Goal: Information Seeking & Learning: Learn about a topic

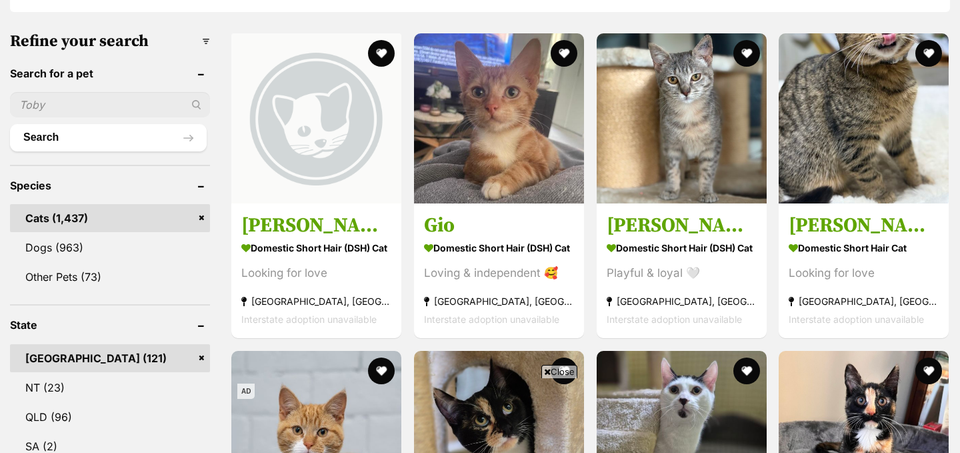
scroll to position [619, 0]
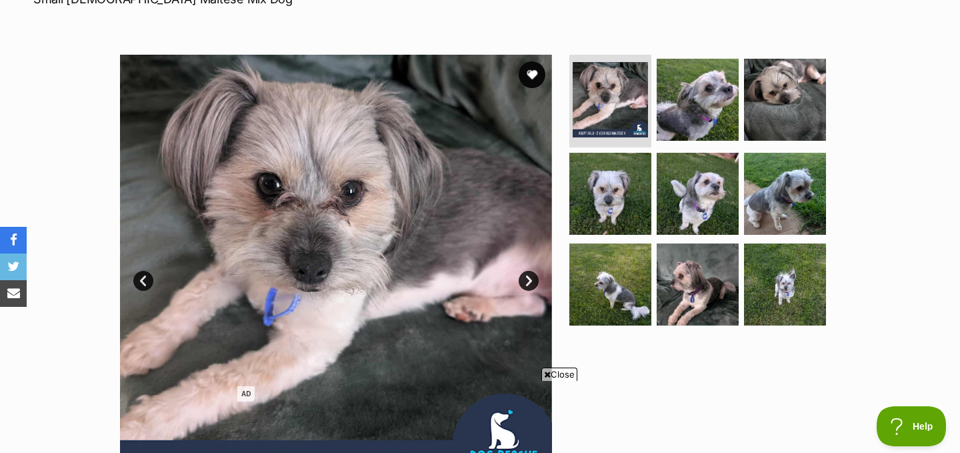
scroll to position [255, 0]
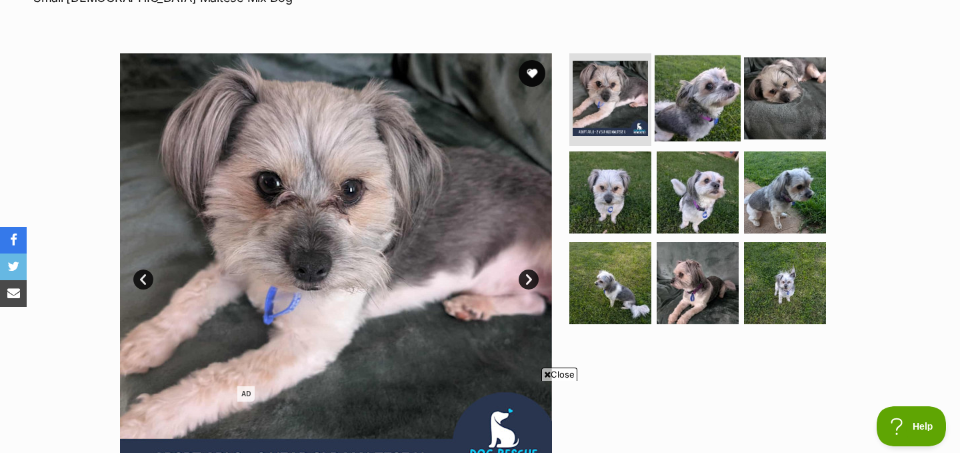
click at [710, 55] on img at bounding box center [698, 98] width 86 height 86
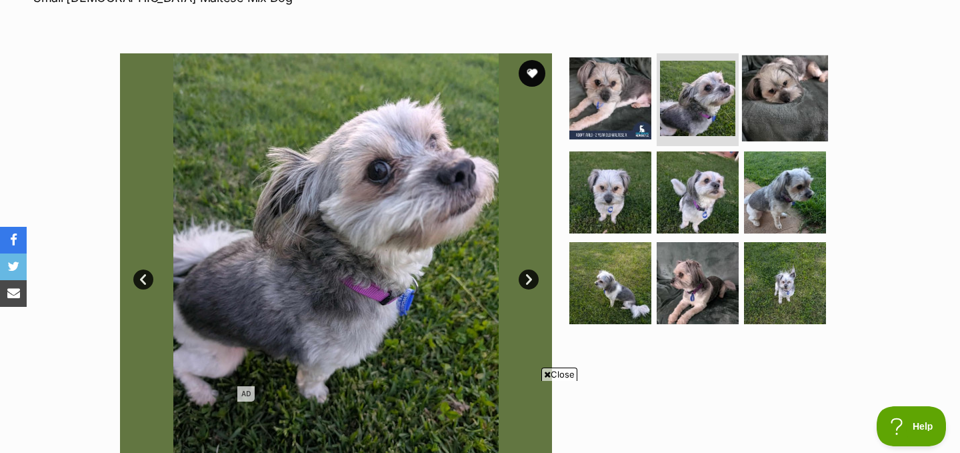
click at [782, 55] on img at bounding box center [785, 98] width 86 height 86
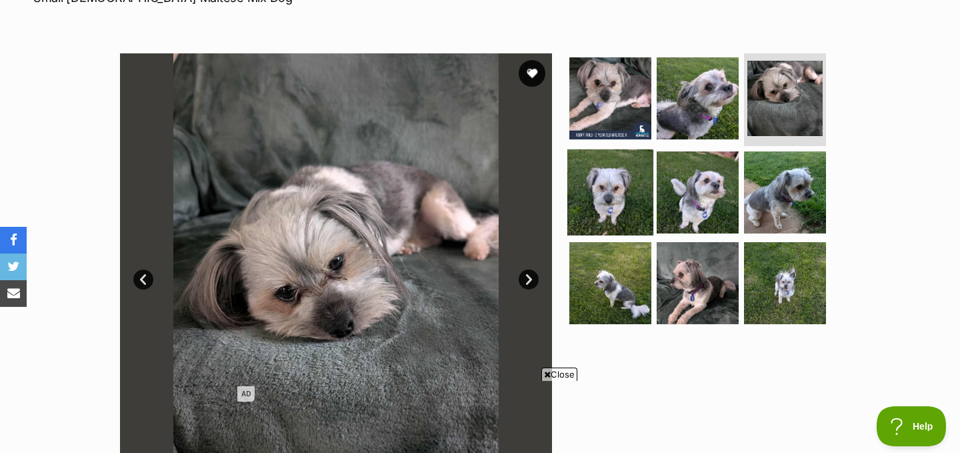
click at [624, 149] on img at bounding box center [611, 192] width 86 height 86
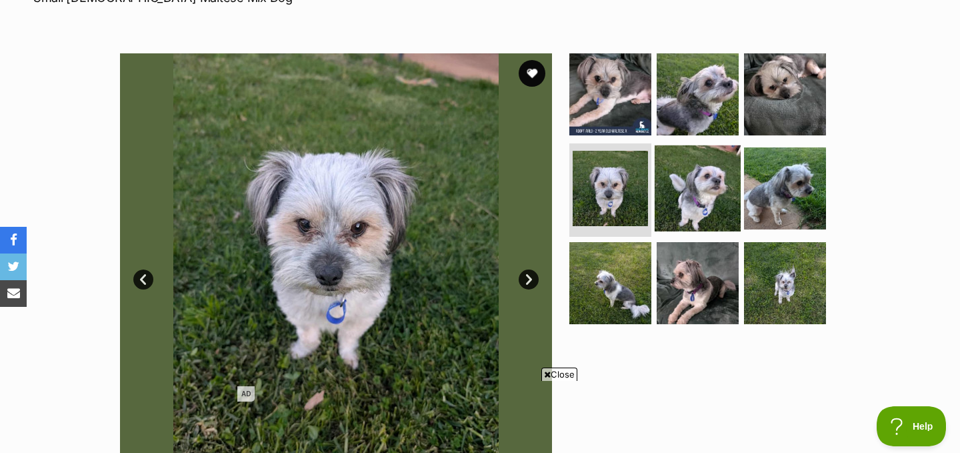
click at [700, 155] on img at bounding box center [698, 188] width 86 height 86
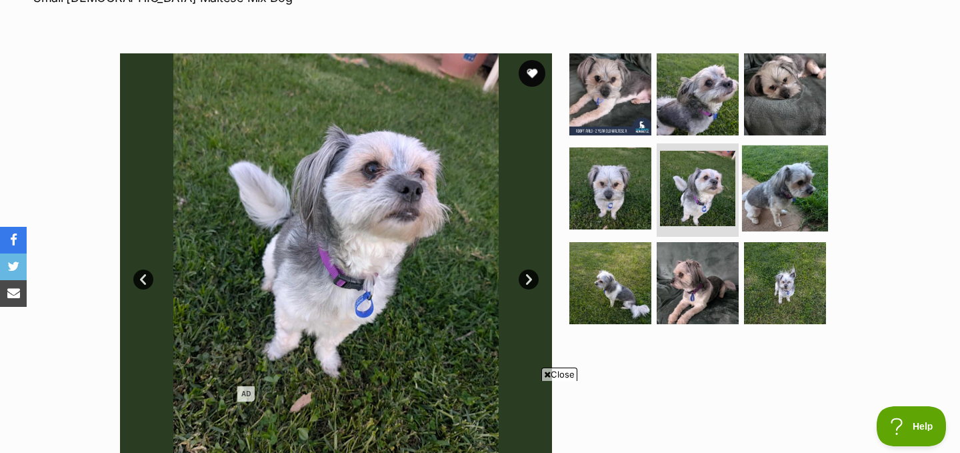
click at [778, 147] on img at bounding box center [785, 188] width 86 height 86
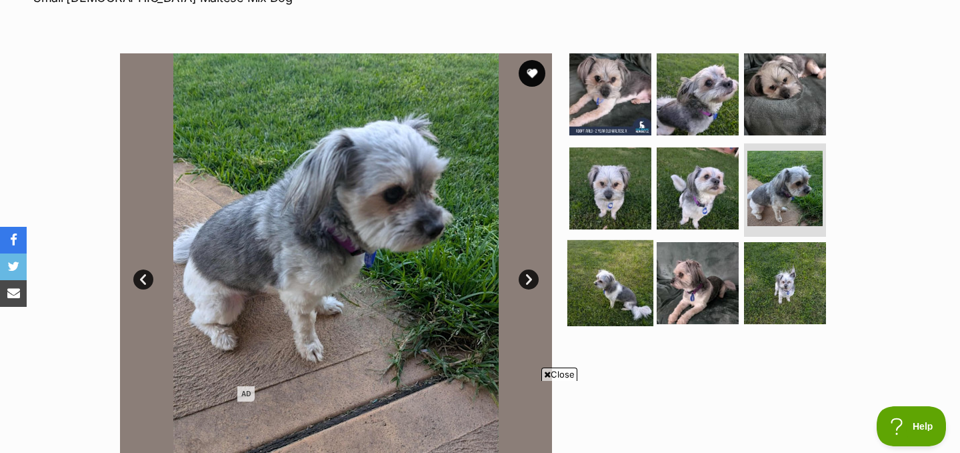
click at [598, 246] on img at bounding box center [611, 283] width 86 height 86
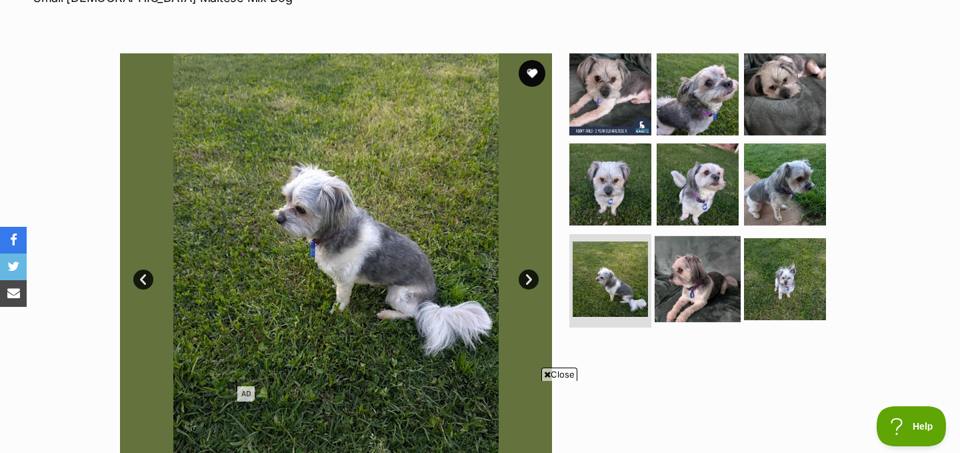
click at [680, 248] on img at bounding box center [698, 279] width 86 height 86
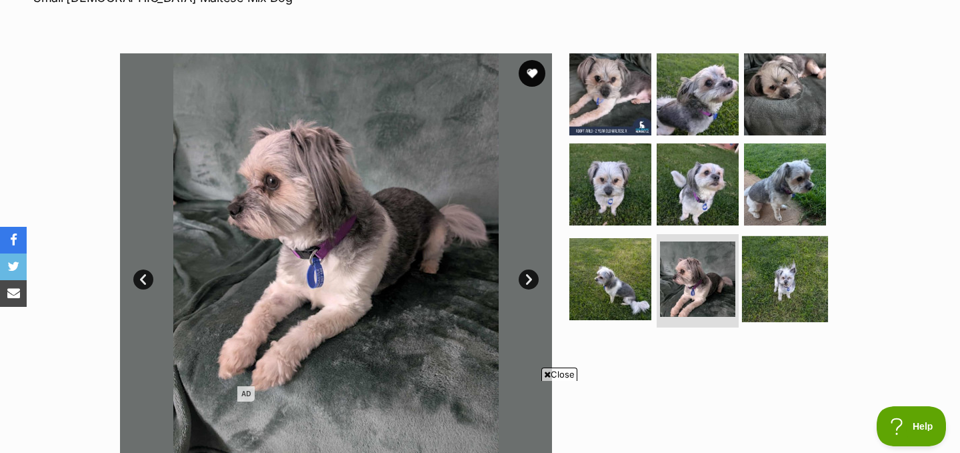
click at [799, 248] on img at bounding box center [785, 279] width 86 height 86
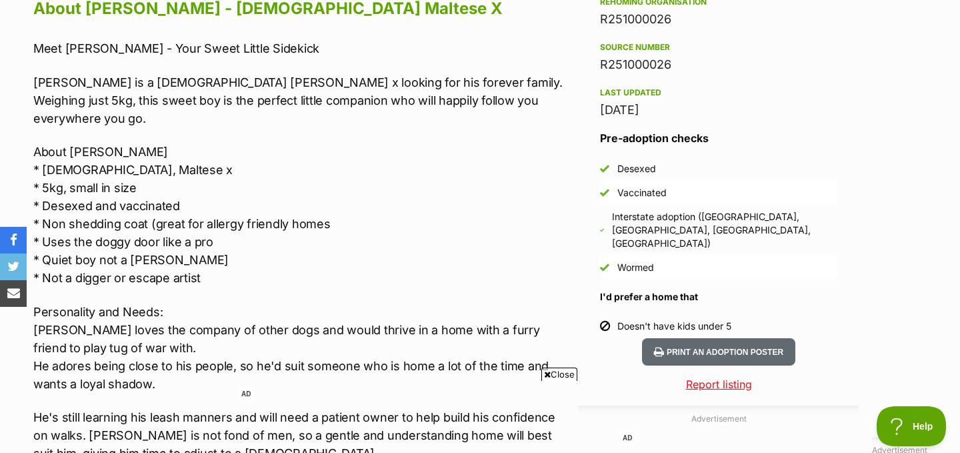
scroll to position [1263, 0]
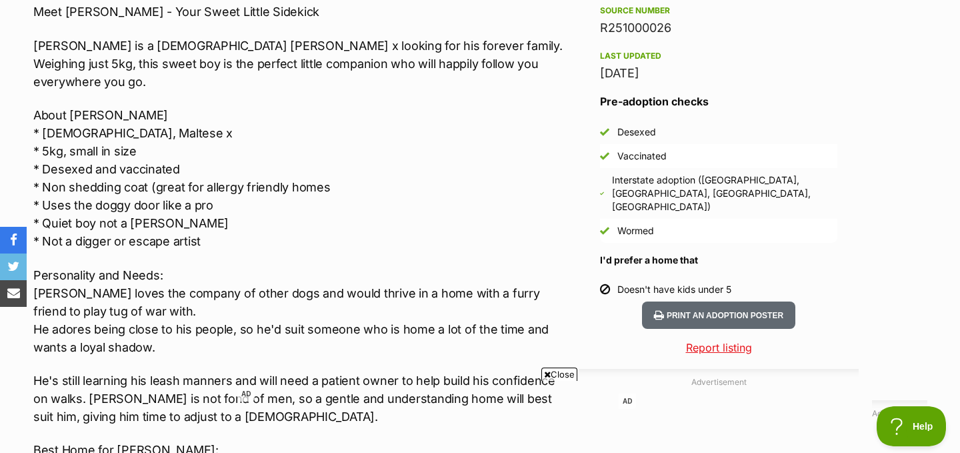
click at [366, 185] on p "About [PERSON_NAME] * [DEMOGRAPHIC_DATA], Maltese x * 5kg, small in size * Dese…" at bounding box center [302, 178] width 539 height 144
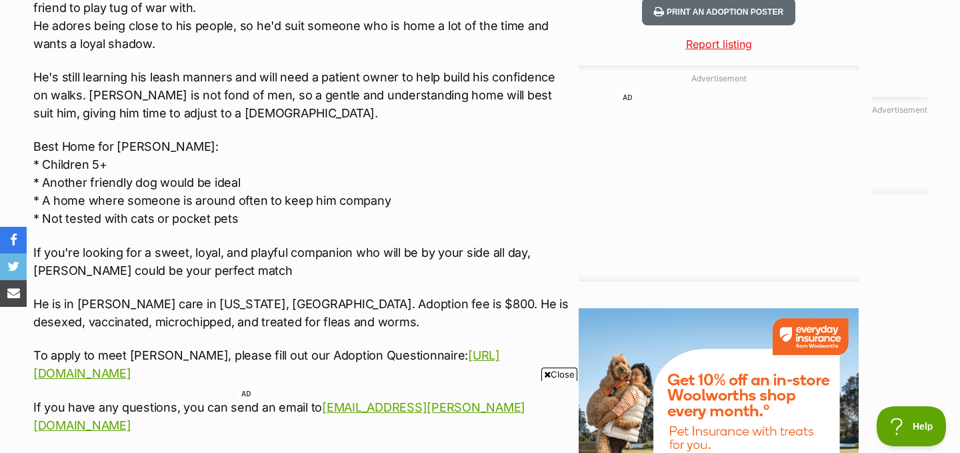
scroll to position [1577, 0]
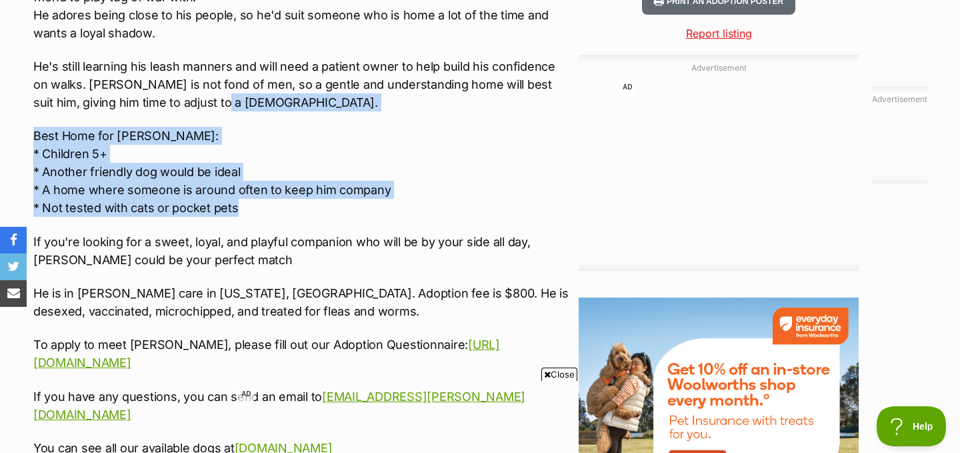
drag, startPoint x: 436, startPoint y: 165, endPoint x: 454, endPoint y: 61, distance: 106.2
click at [454, 61] on div "Meet [PERSON_NAME] - Your Sweet Little Sidekick [PERSON_NAME] is a [DEMOGRAPHIC…" at bounding box center [302, 73] width 539 height 768
click at [454, 61] on p "He's still learning his leash manners and will need a patient owner to help bui…" at bounding box center [302, 84] width 539 height 54
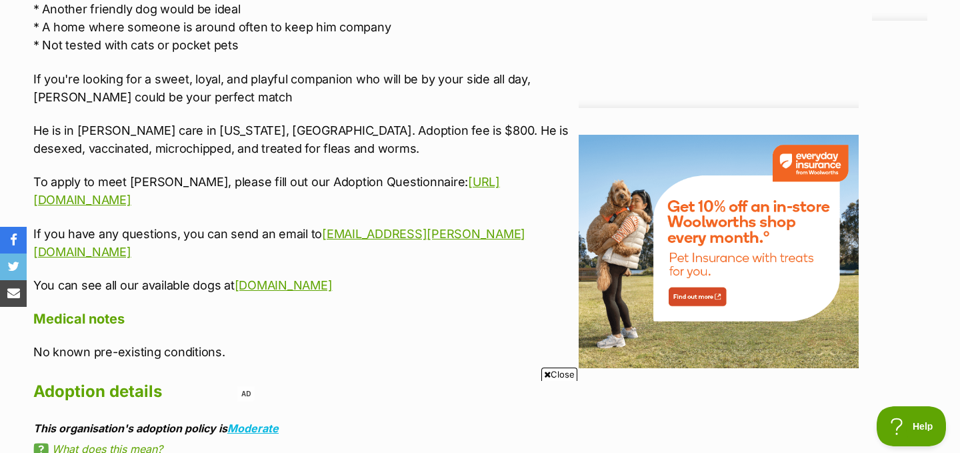
scroll to position [1743, 0]
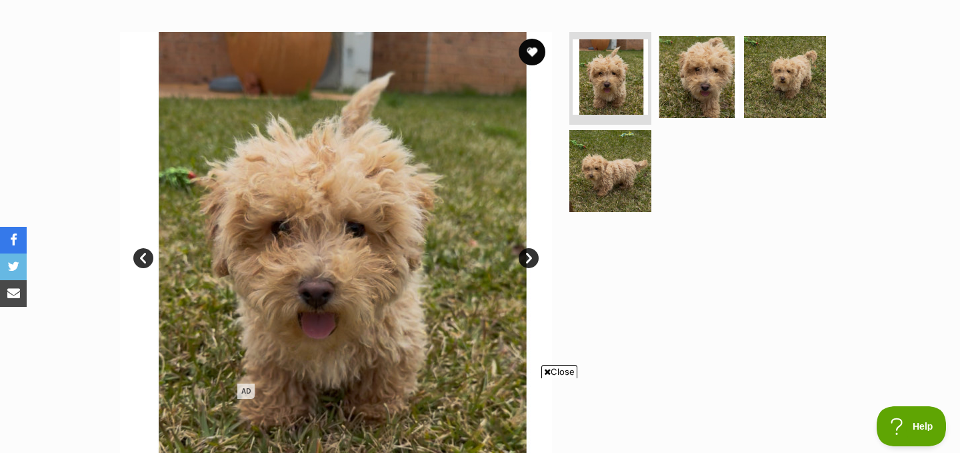
scroll to position [306, 0]
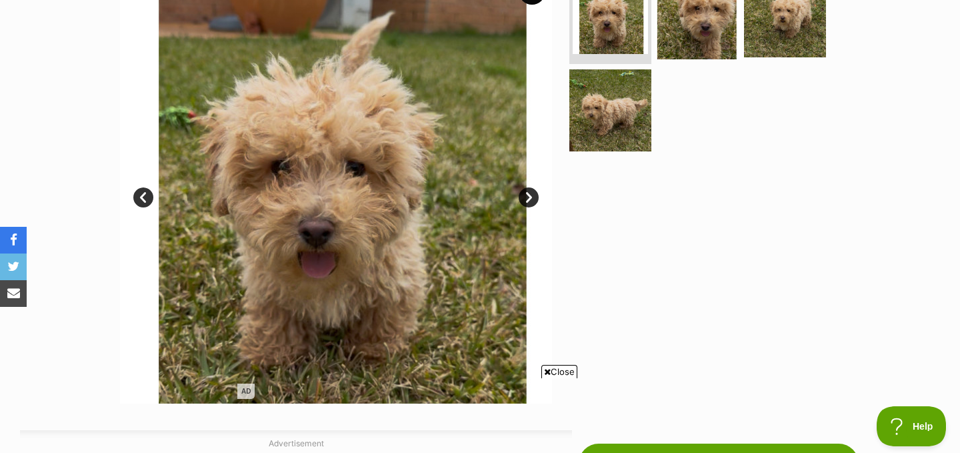
click at [714, 10] on img at bounding box center [698, 16] width 86 height 86
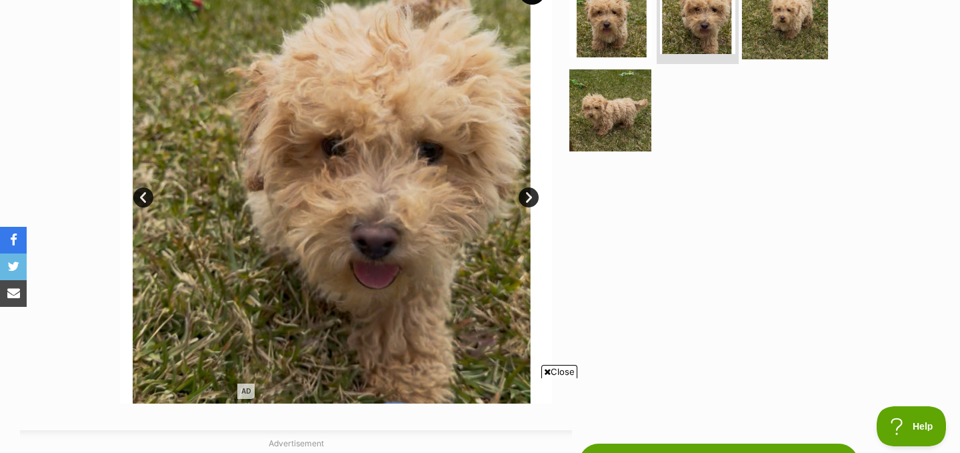
click at [788, 27] on img at bounding box center [785, 16] width 86 height 86
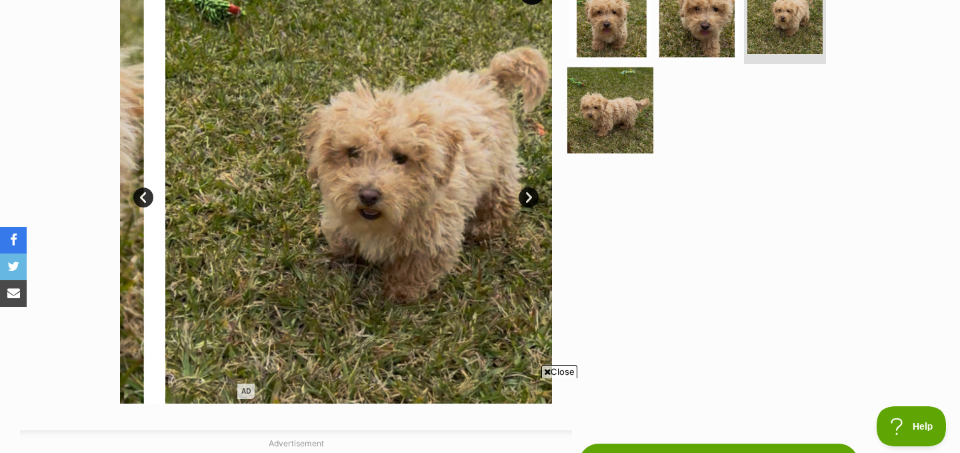
click at [606, 117] on img at bounding box center [611, 110] width 86 height 86
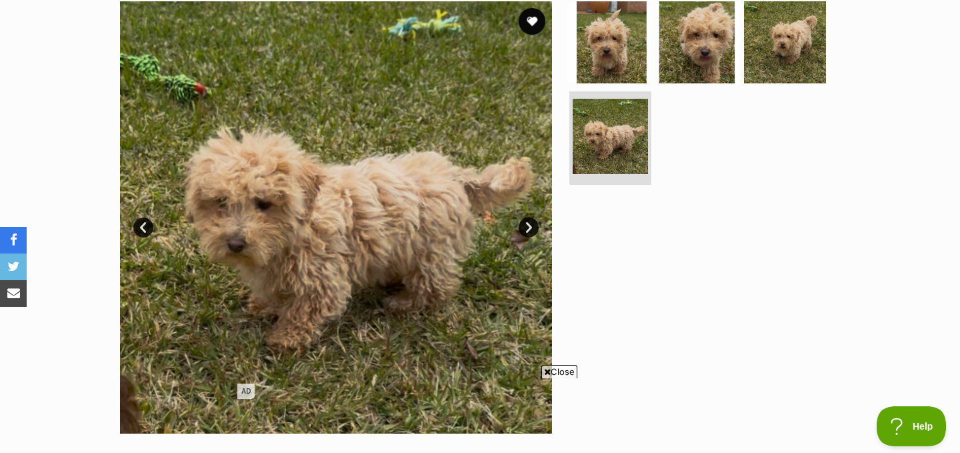
scroll to position [268, 0]
